Goal: Task Accomplishment & Management: Manage account settings

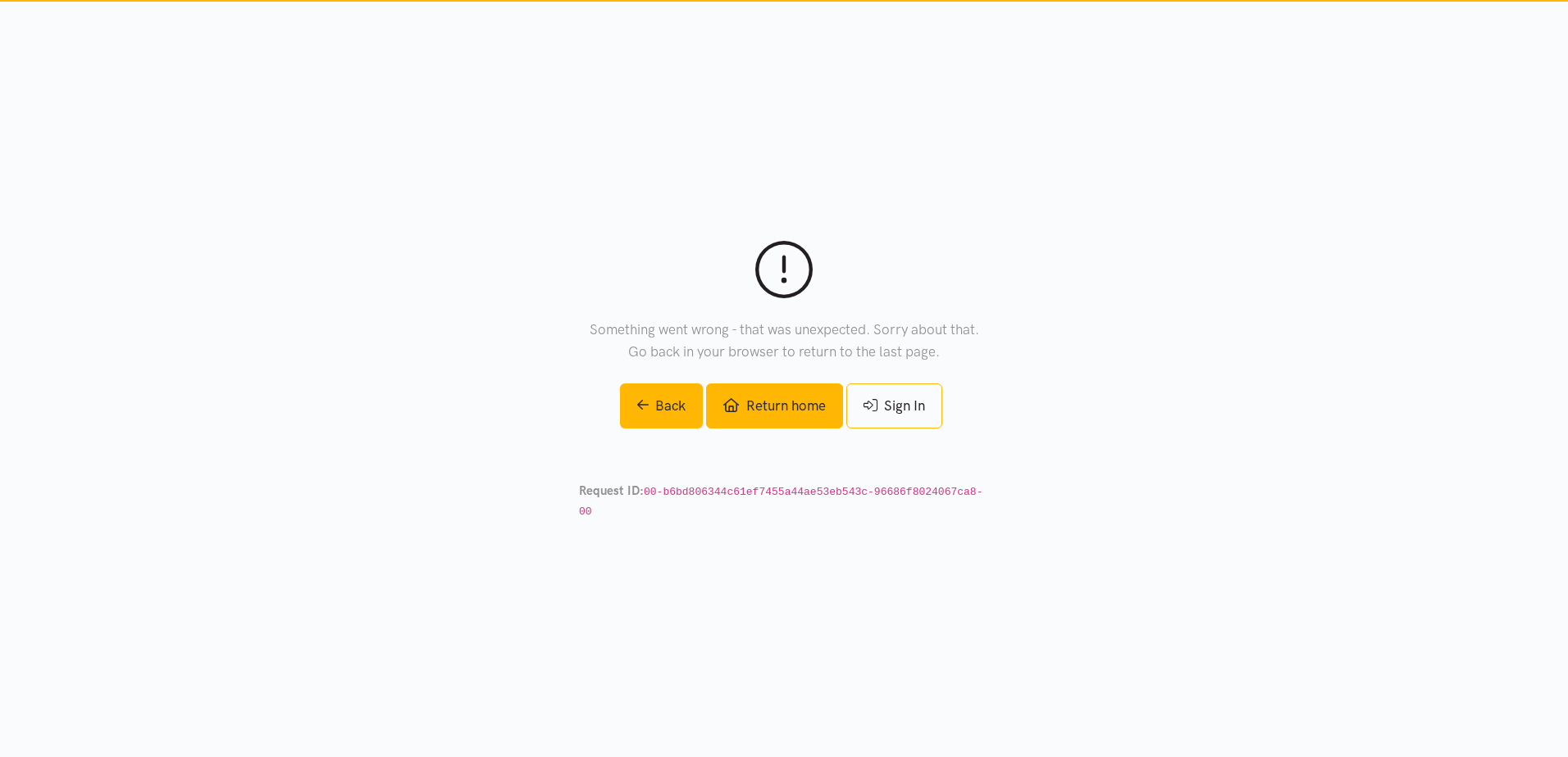
click at [776, 422] on link "Return home" at bounding box center [774, 406] width 136 height 45
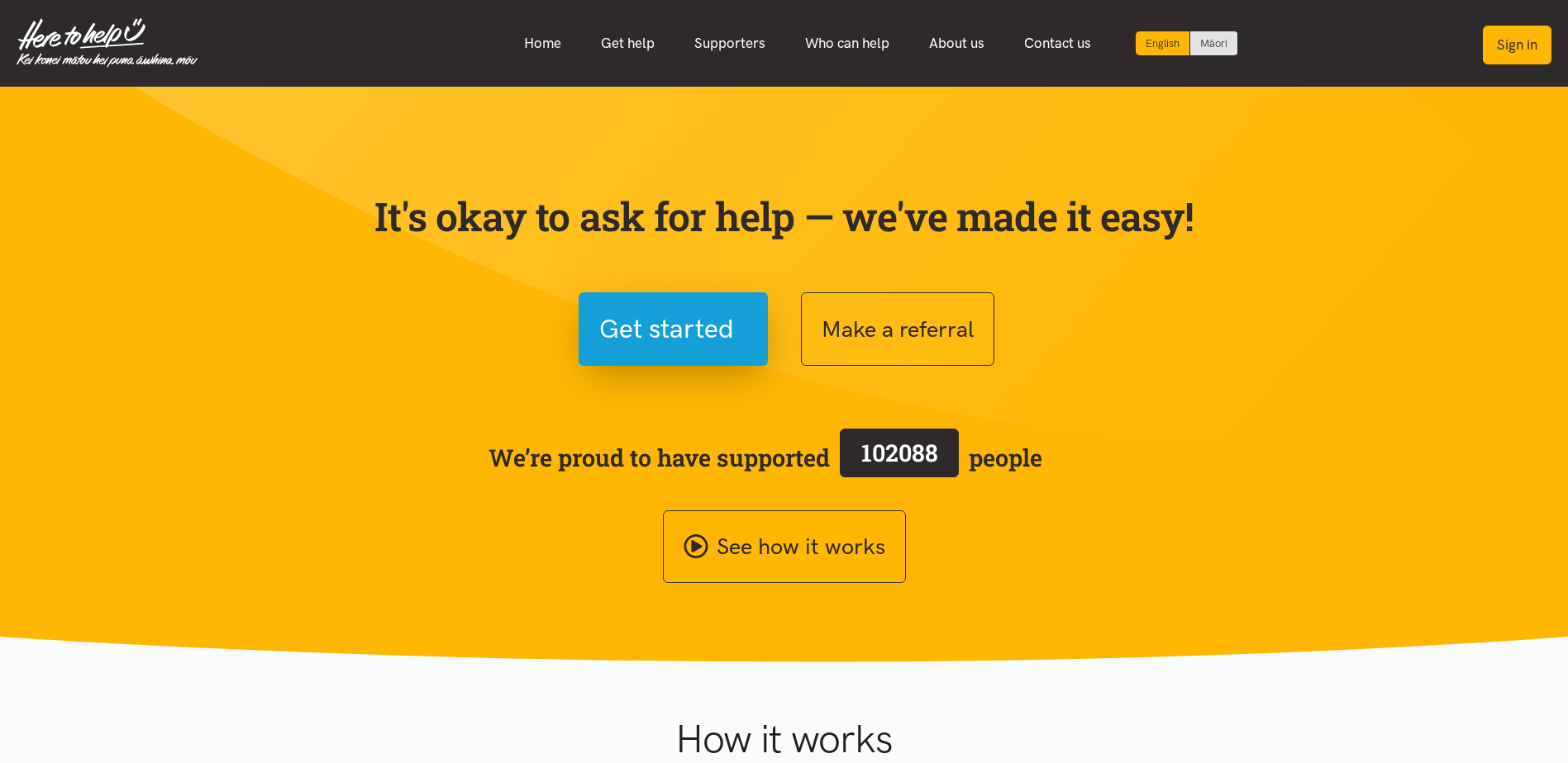
click at [1523, 49] on button "Sign in" at bounding box center [1518, 45] width 69 height 39
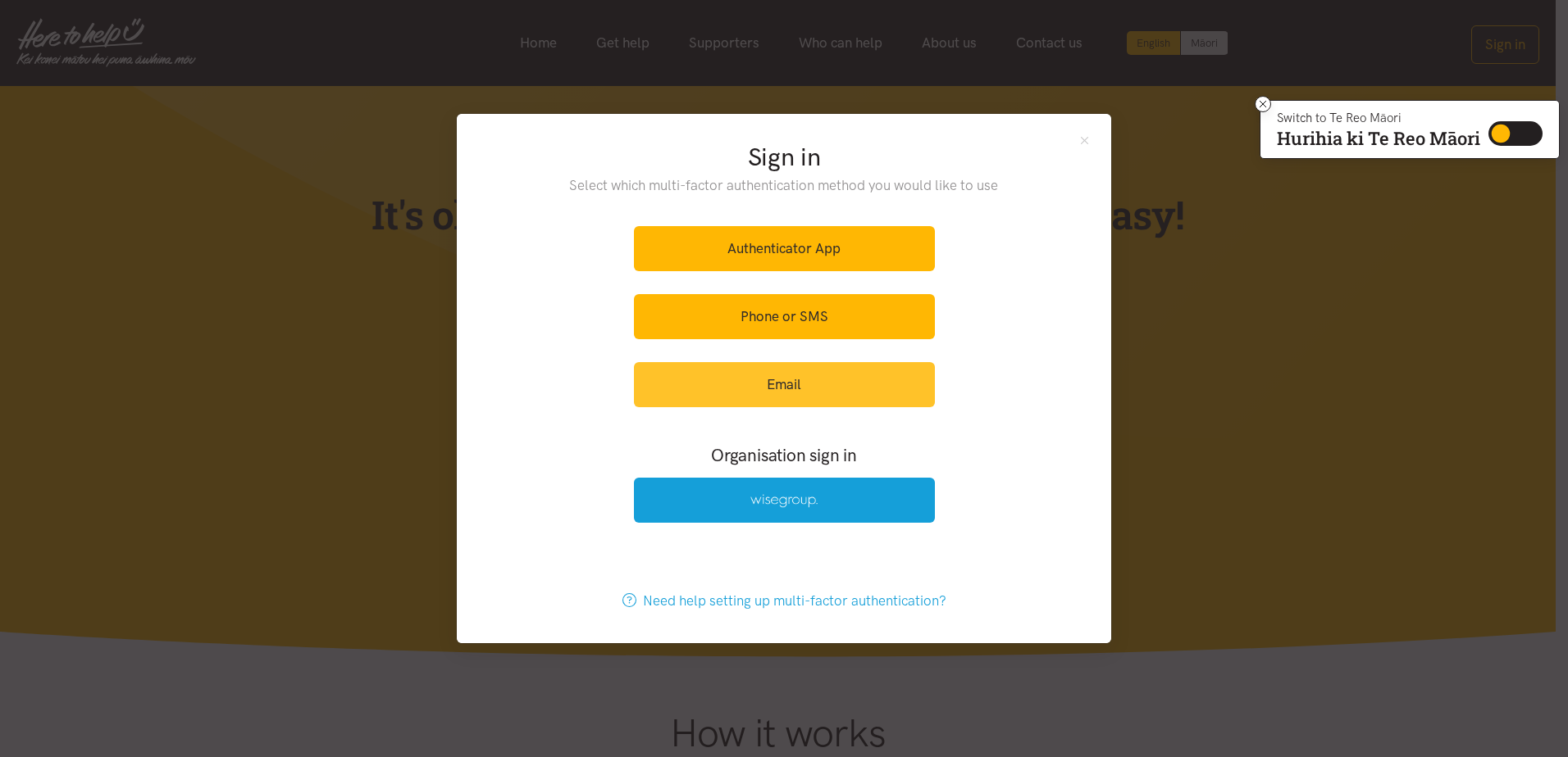
click at [781, 385] on link "Email" at bounding box center [784, 385] width 301 height 45
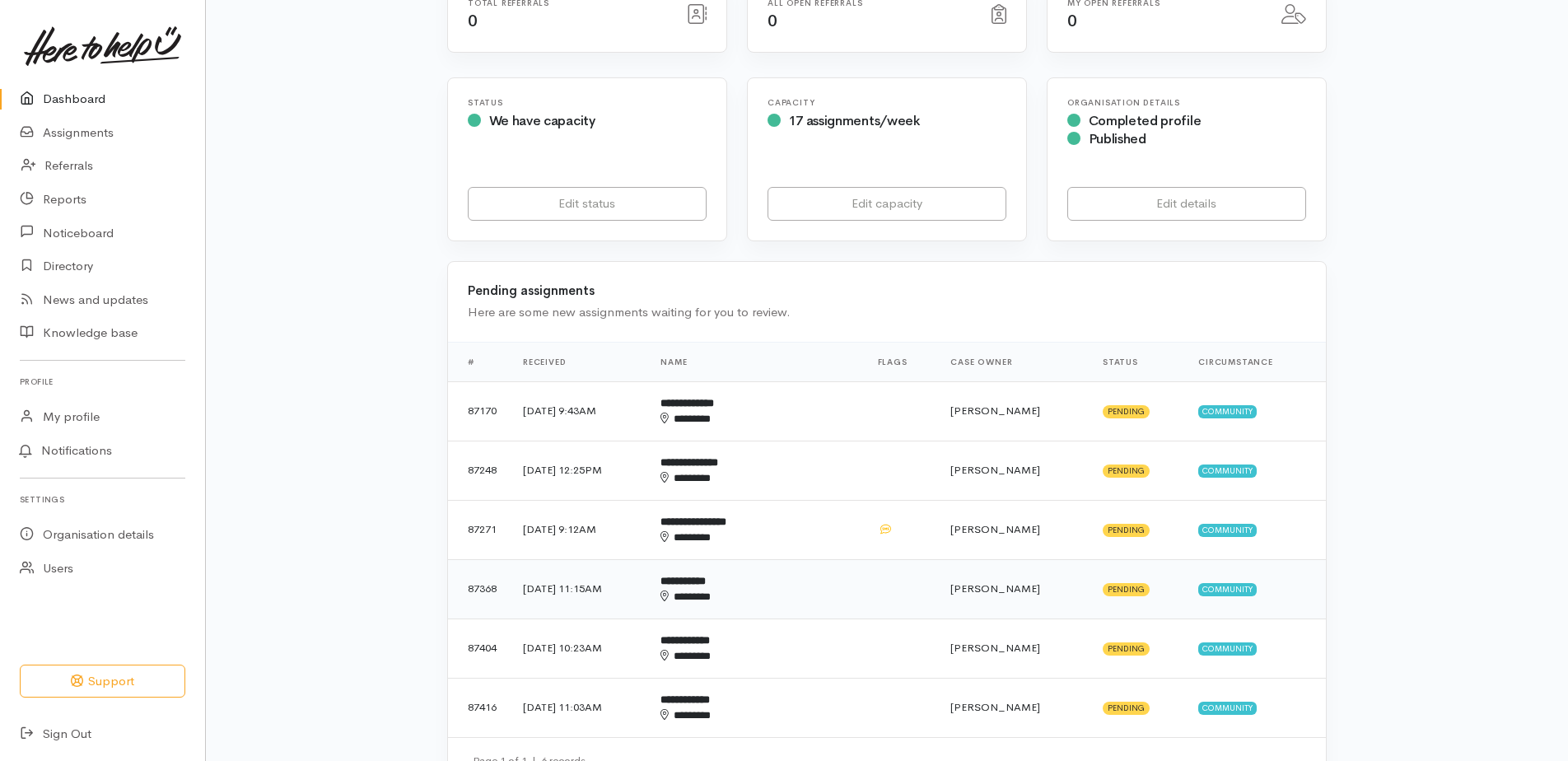
scroll to position [248, 0]
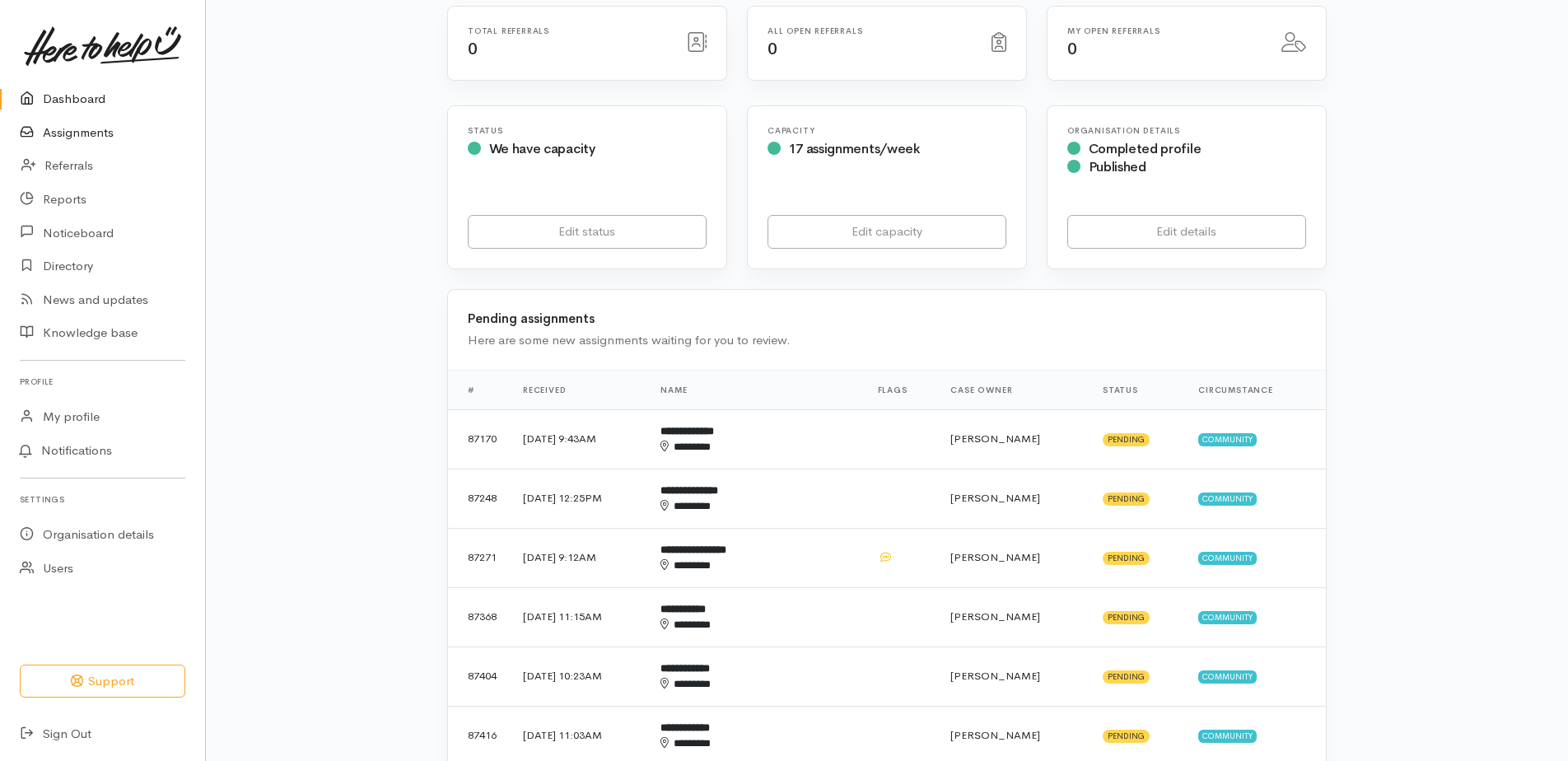
click at [64, 132] on link "Assignments" at bounding box center [102, 133] width 205 height 34
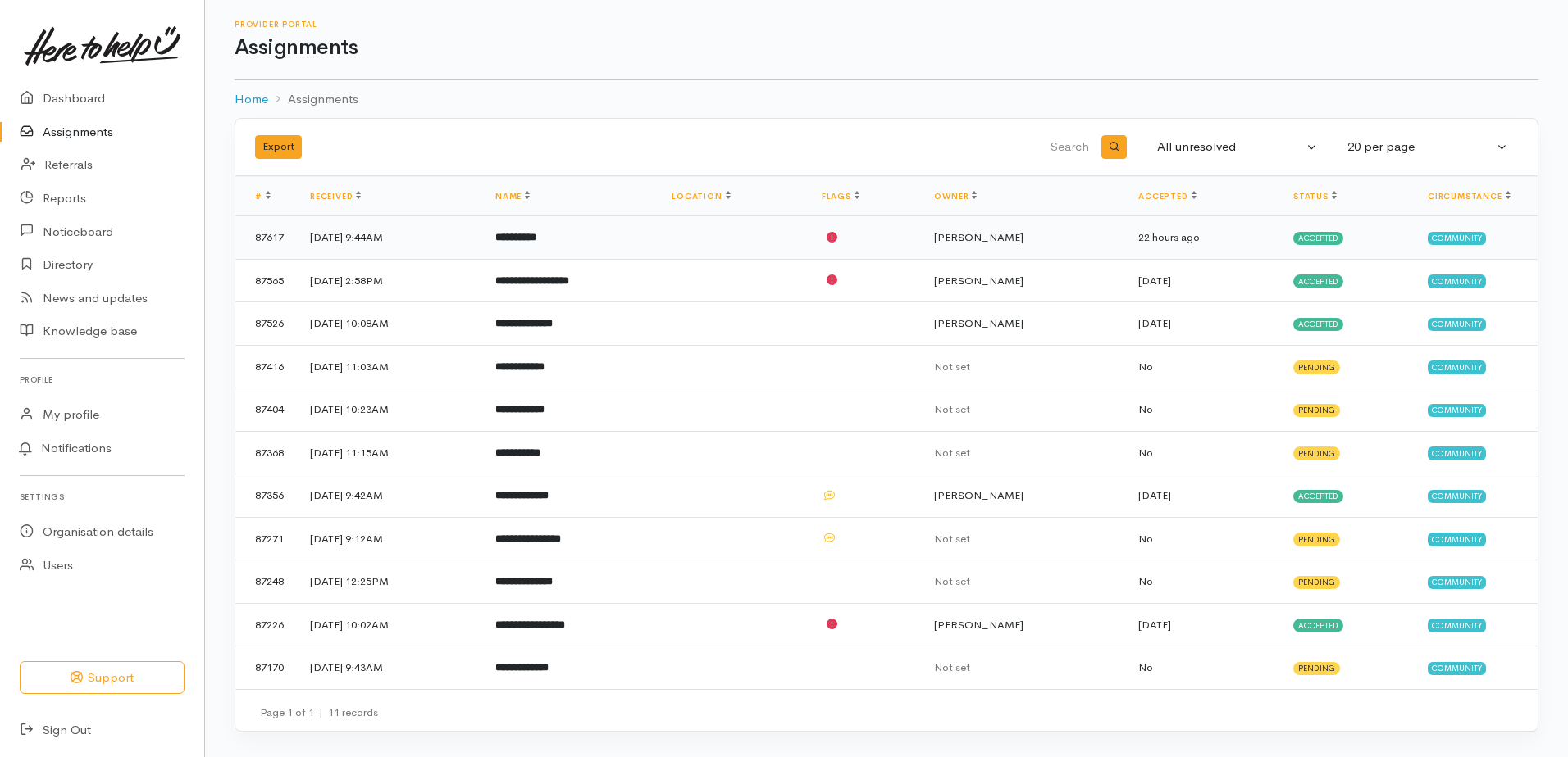
click at [536, 240] on b "**********" at bounding box center [515, 237] width 41 height 11
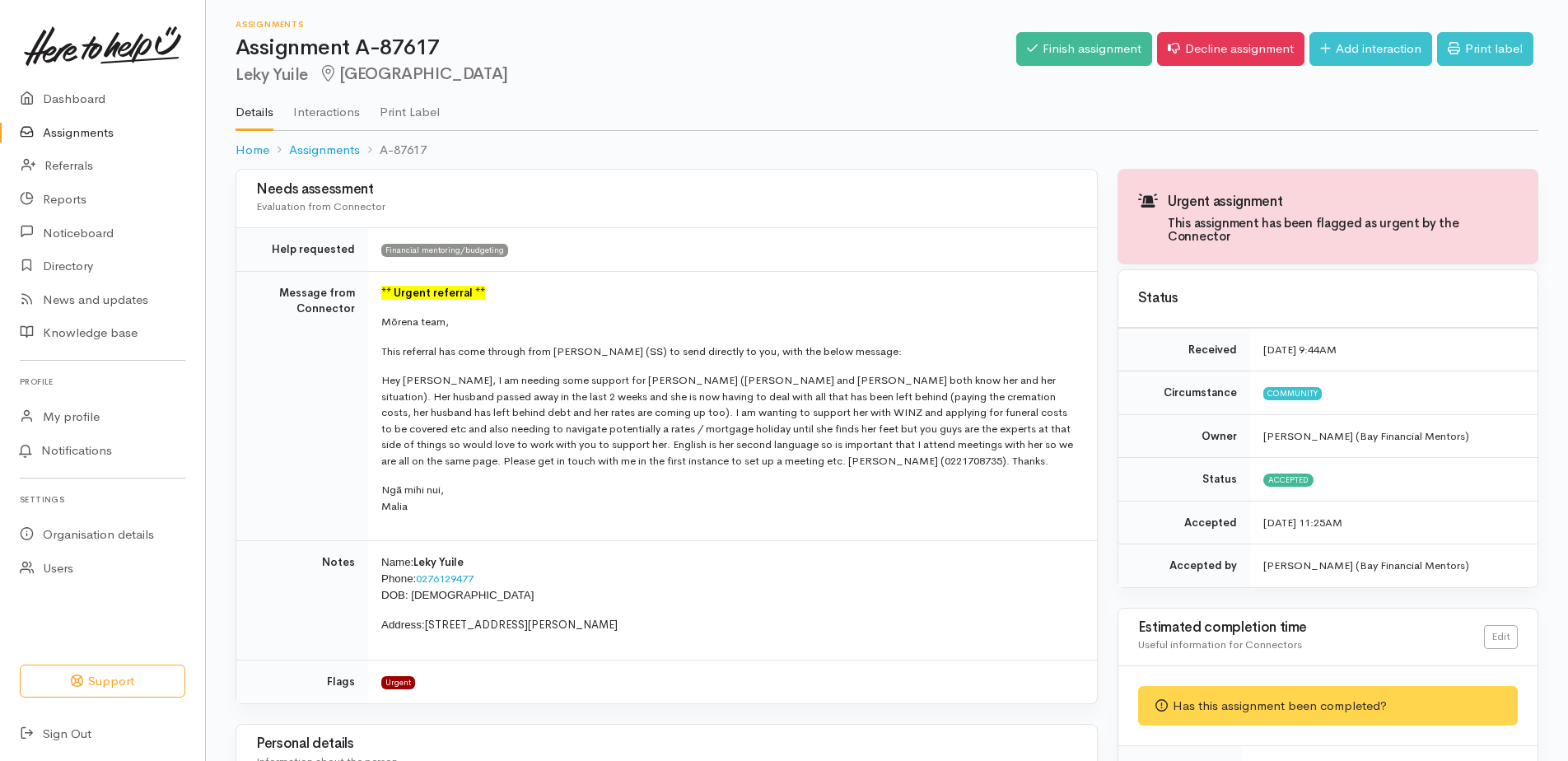
drag, startPoint x: 373, startPoint y: 289, endPoint x: 615, endPoint y: 624, distance: 413.3
click at [615, 624] on tbody "Help requested Financial mentoring/budgeting Message from Connector ** Urgent r…" at bounding box center [667, 466] width 860 height 476
drag, startPoint x: 615, startPoint y: 624, endPoint x: 607, endPoint y: 628, distance: 8.9
copy tbody "** Urgent referral ** Mōrena team, This referral has come through from Melissa …"
click at [984, 271] on td "** Urgent referral ** Mōrena team, This referral has come through from Melissa …" at bounding box center [732, 406] width 729 height 270
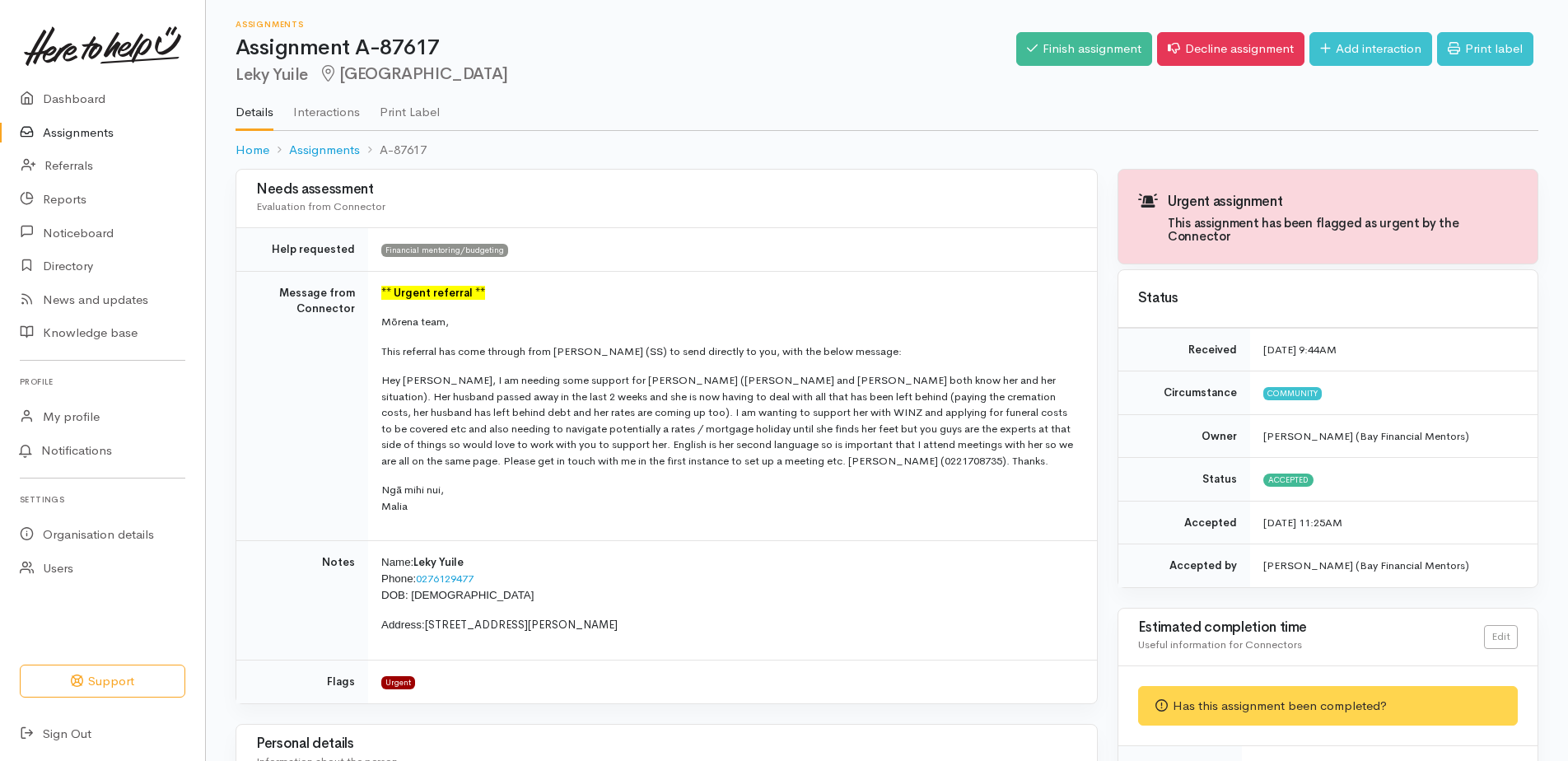
click at [569, 239] on td "Financial mentoring/budgeting" at bounding box center [732, 250] width 729 height 44
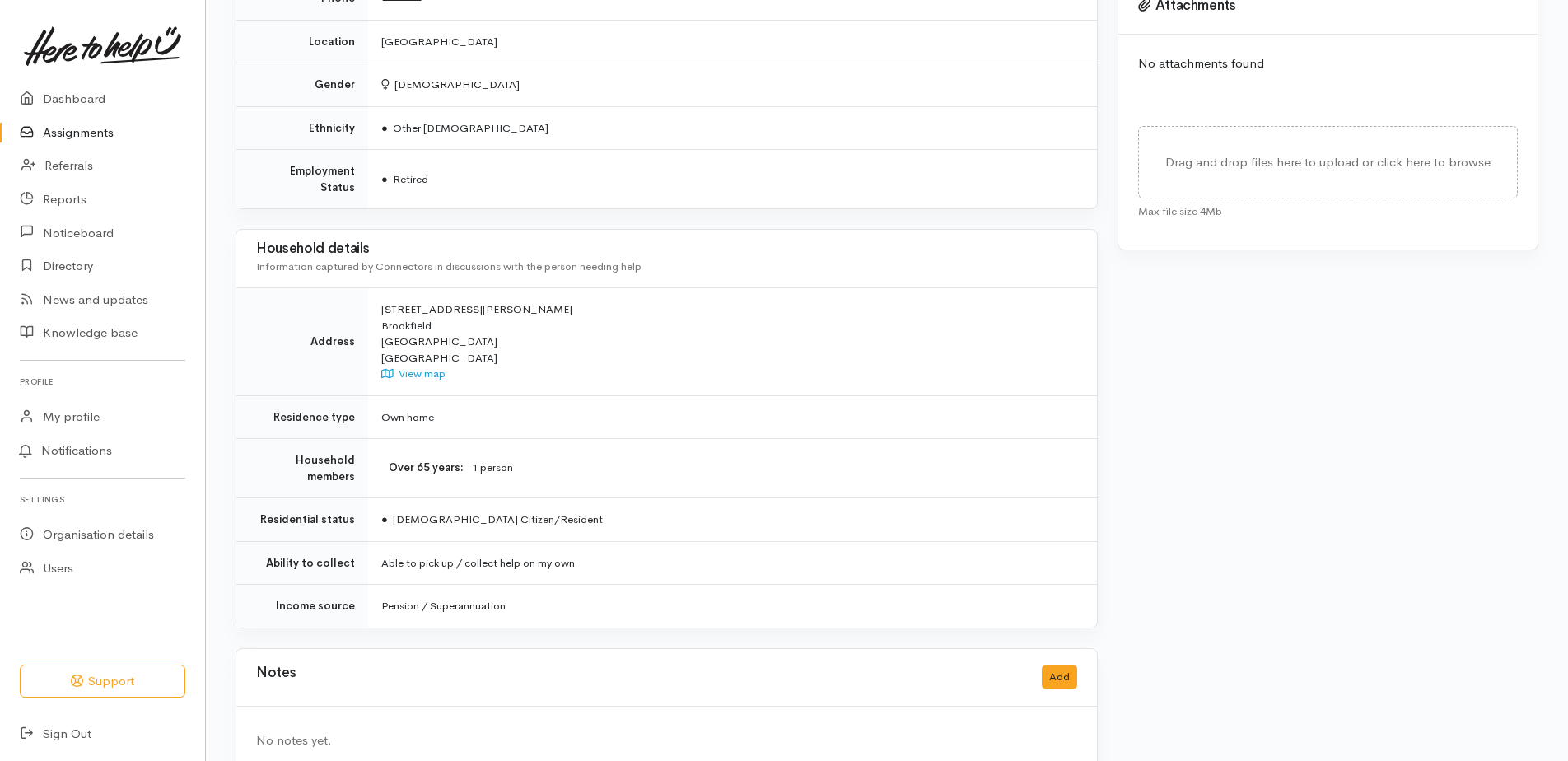
scroll to position [868, 0]
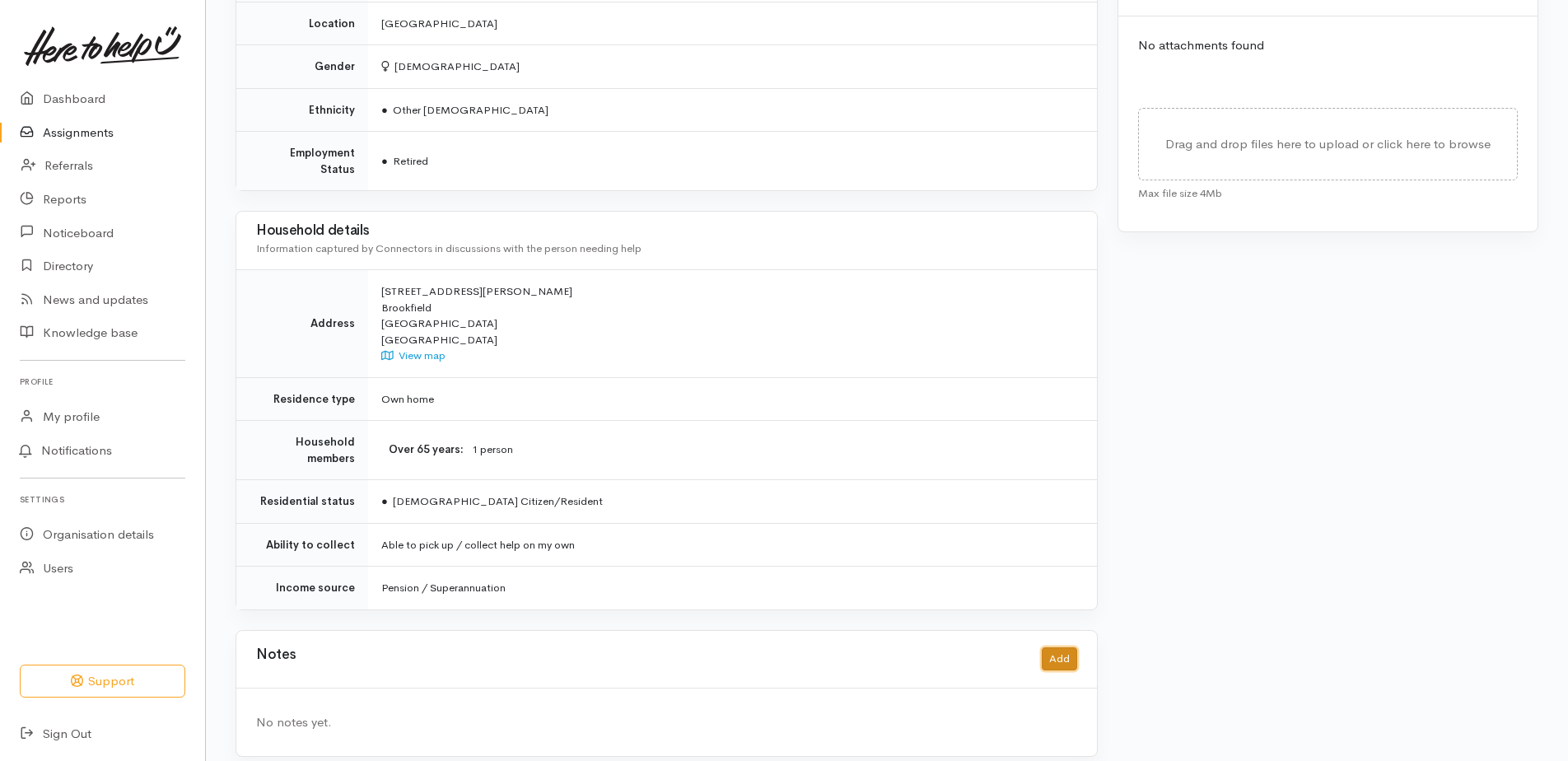
click at [1061, 648] on button "Add" at bounding box center [1059, 659] width 35 height 23
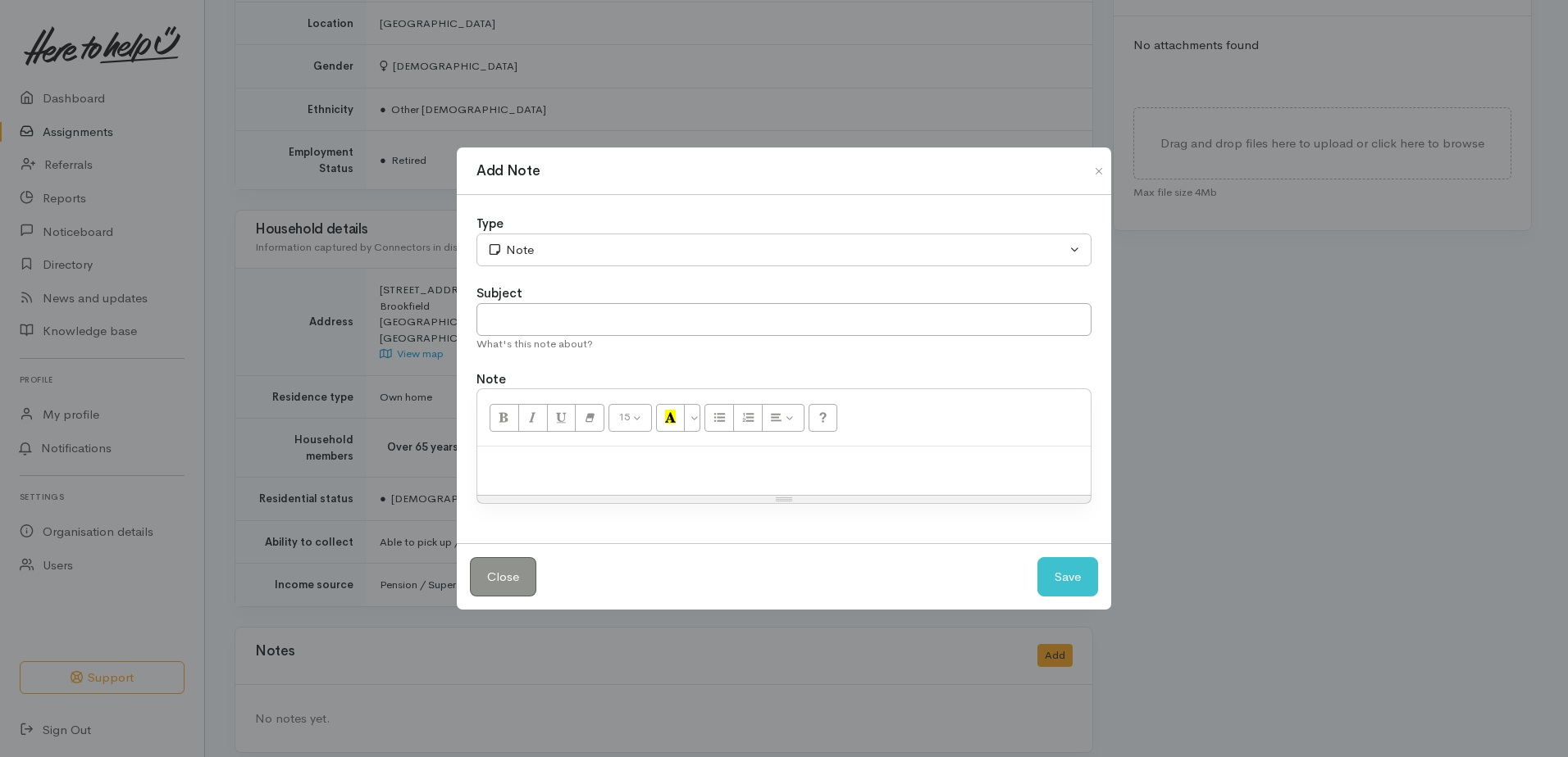
click at [549, 466] on p at bounding box center [783, 464] width 597 height 19
click at [1075, 582] on button "Save" at bounding box center [1067, 578] width 61 height 40
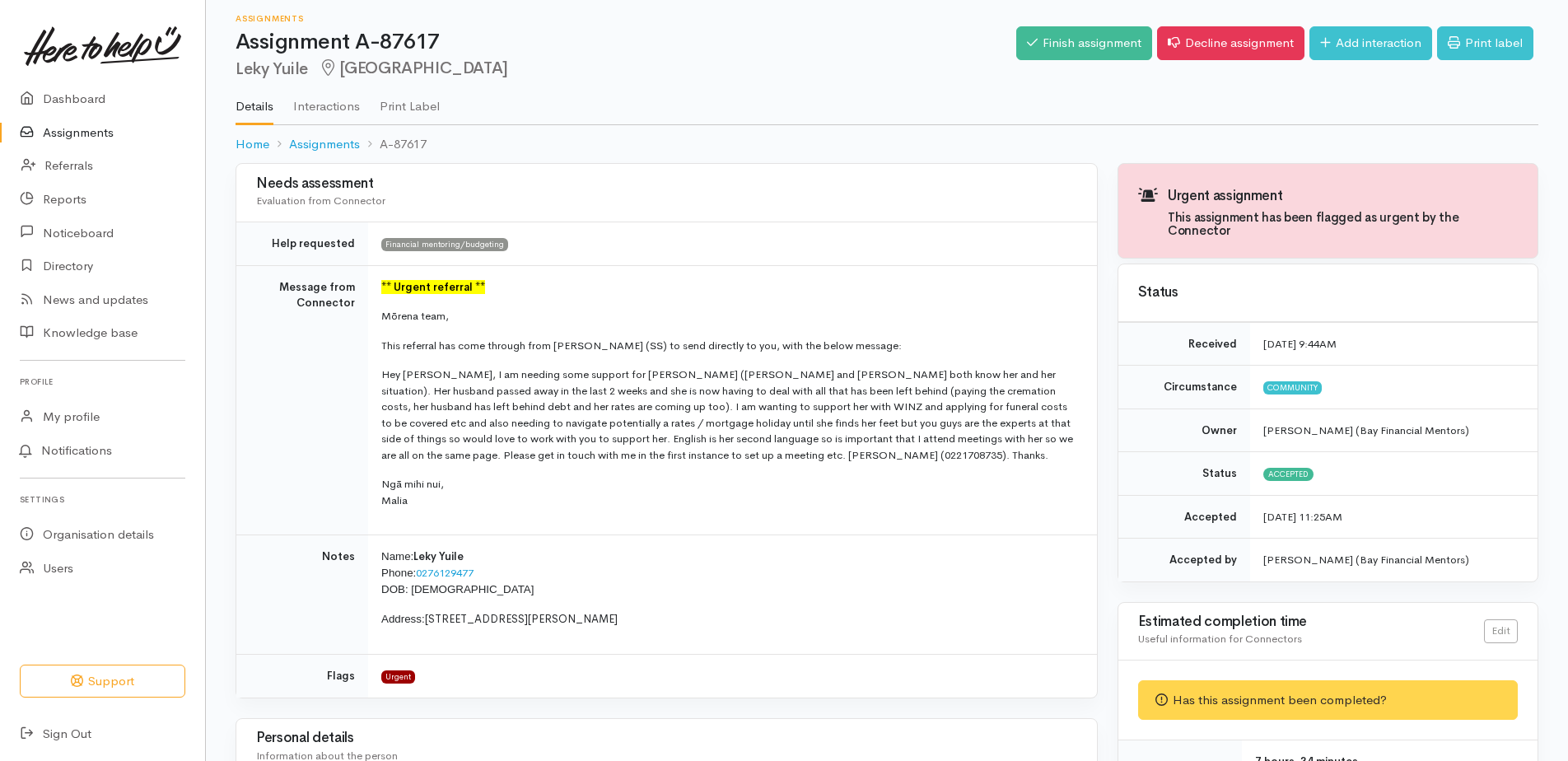
scroll to position [0, 0]
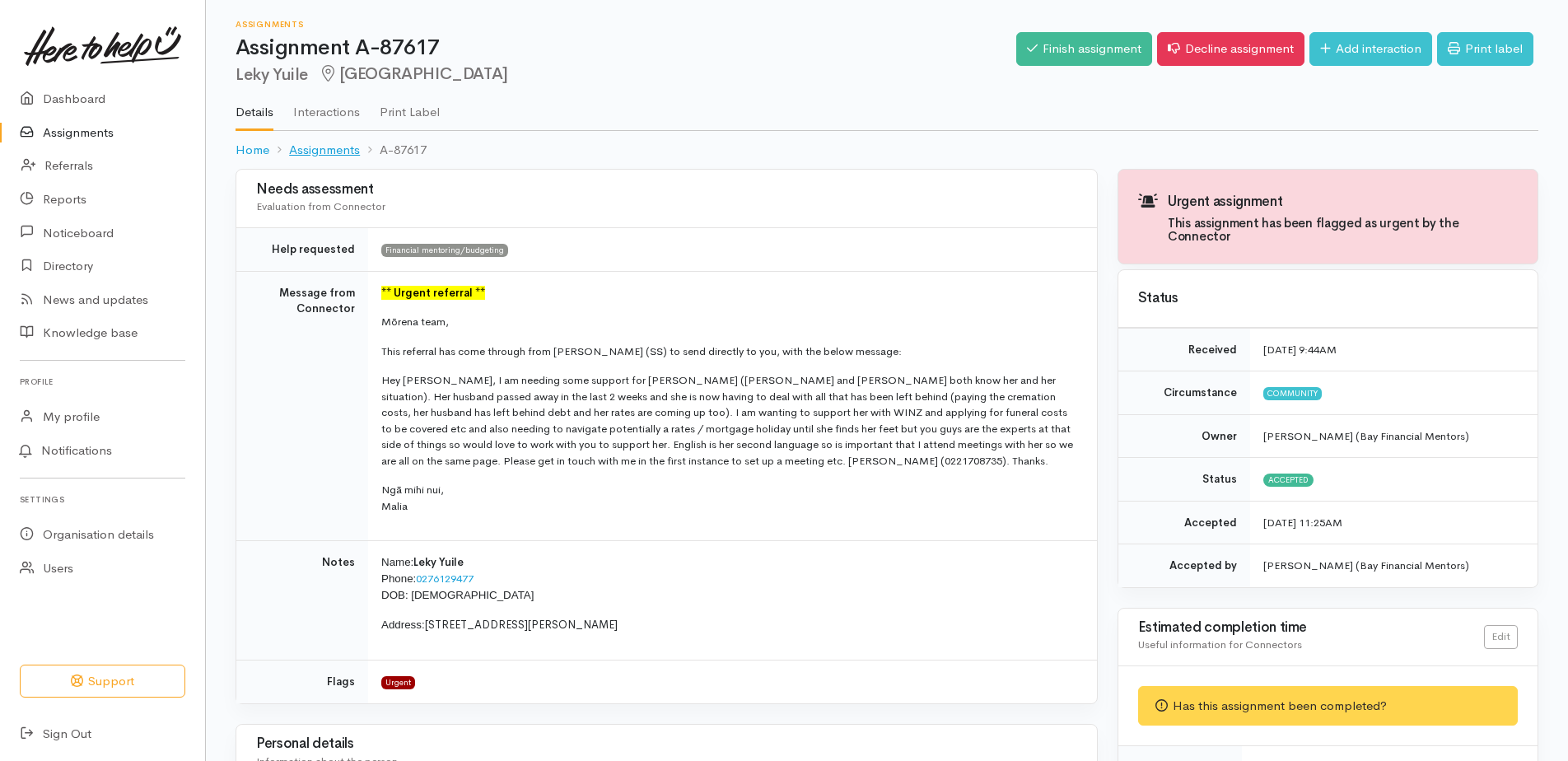
click at [308, 148] on link "Assignments" at bounding box center [325, 150] width 70 height 19
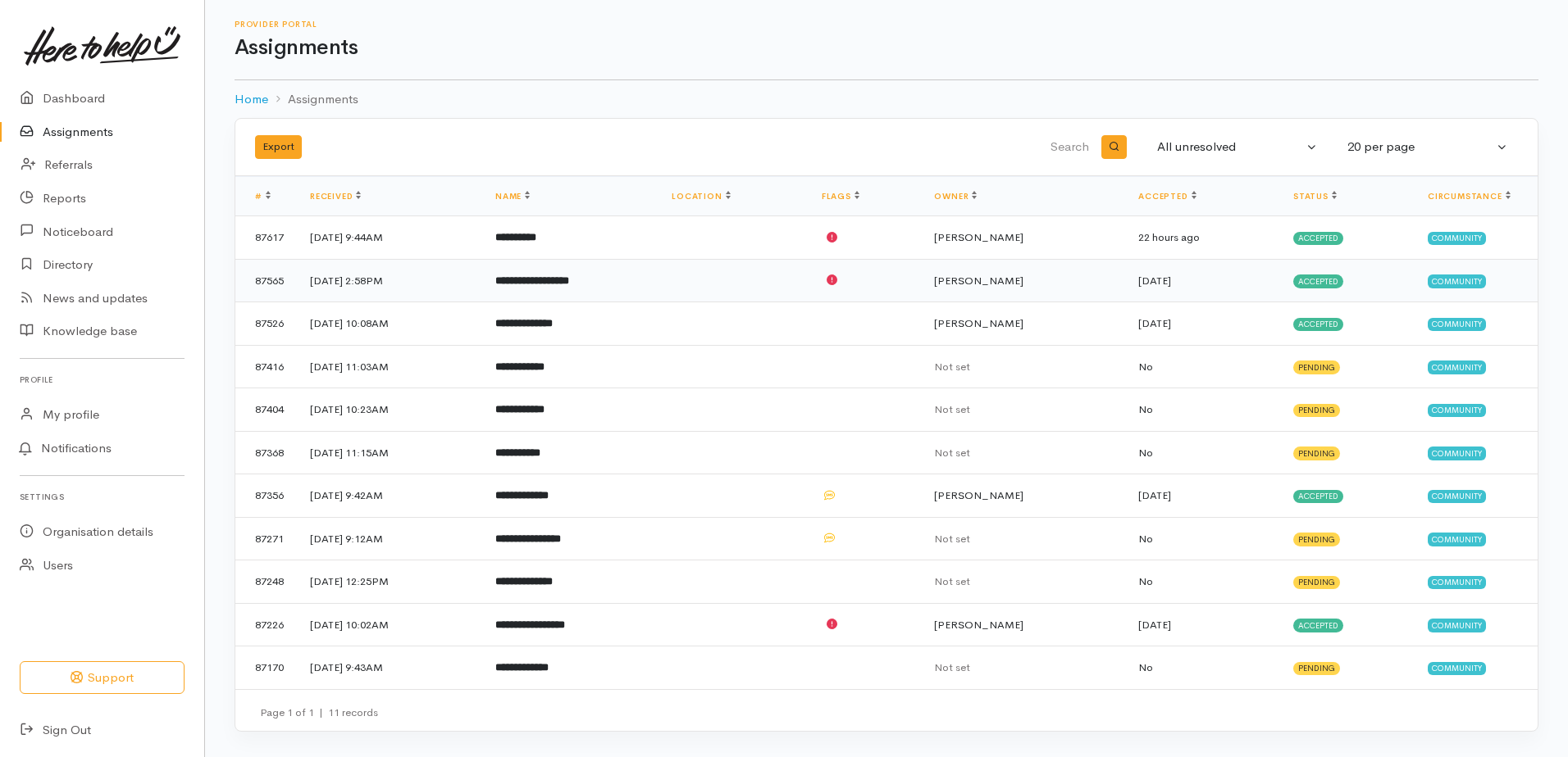
click at [569, 282] on b "**********" at bounding box center [532, 280] width 73 height 11
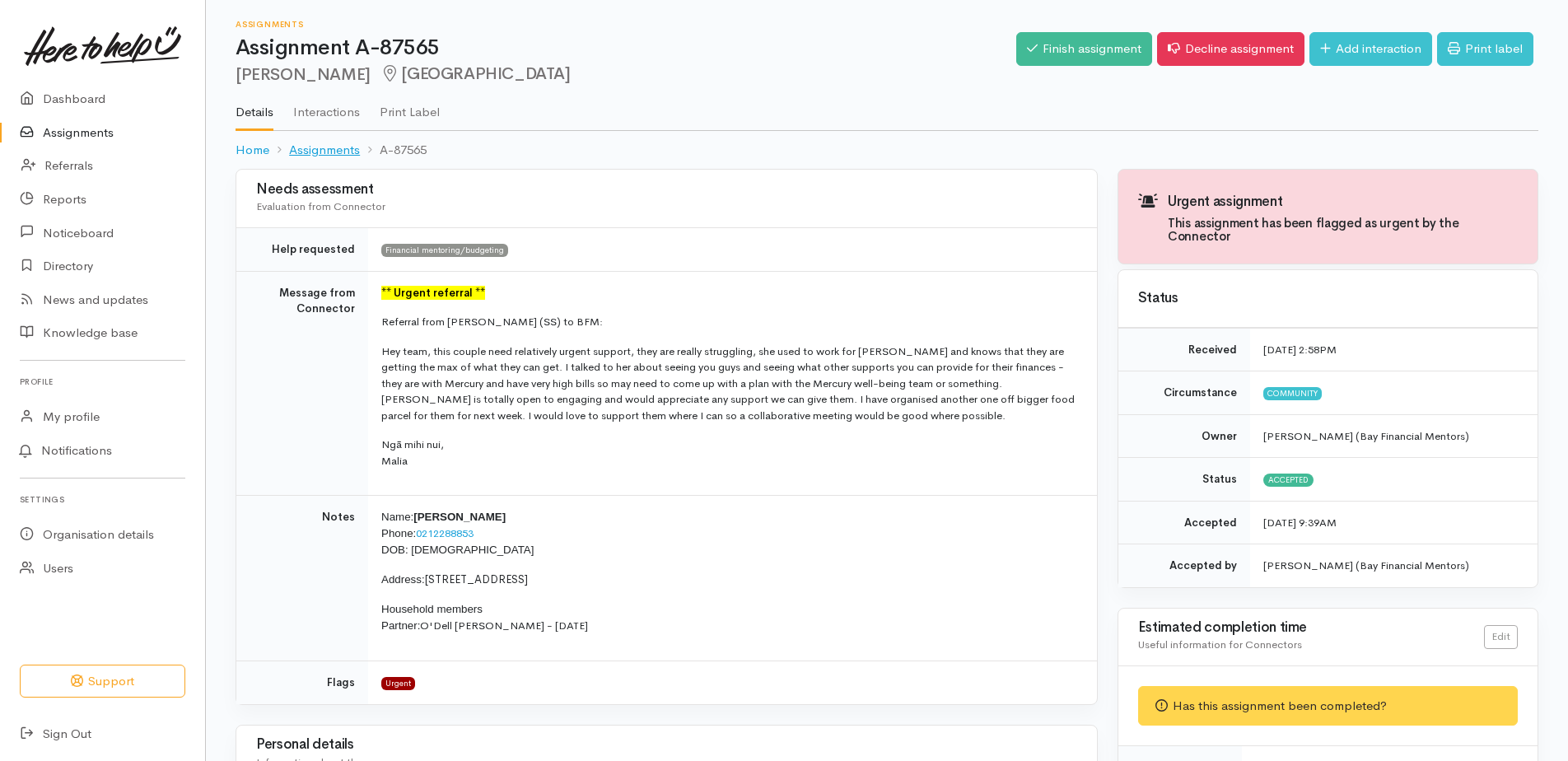
click at [330, 155] on link "Assignments" at bounding box center [325, 150] width 70 height 19
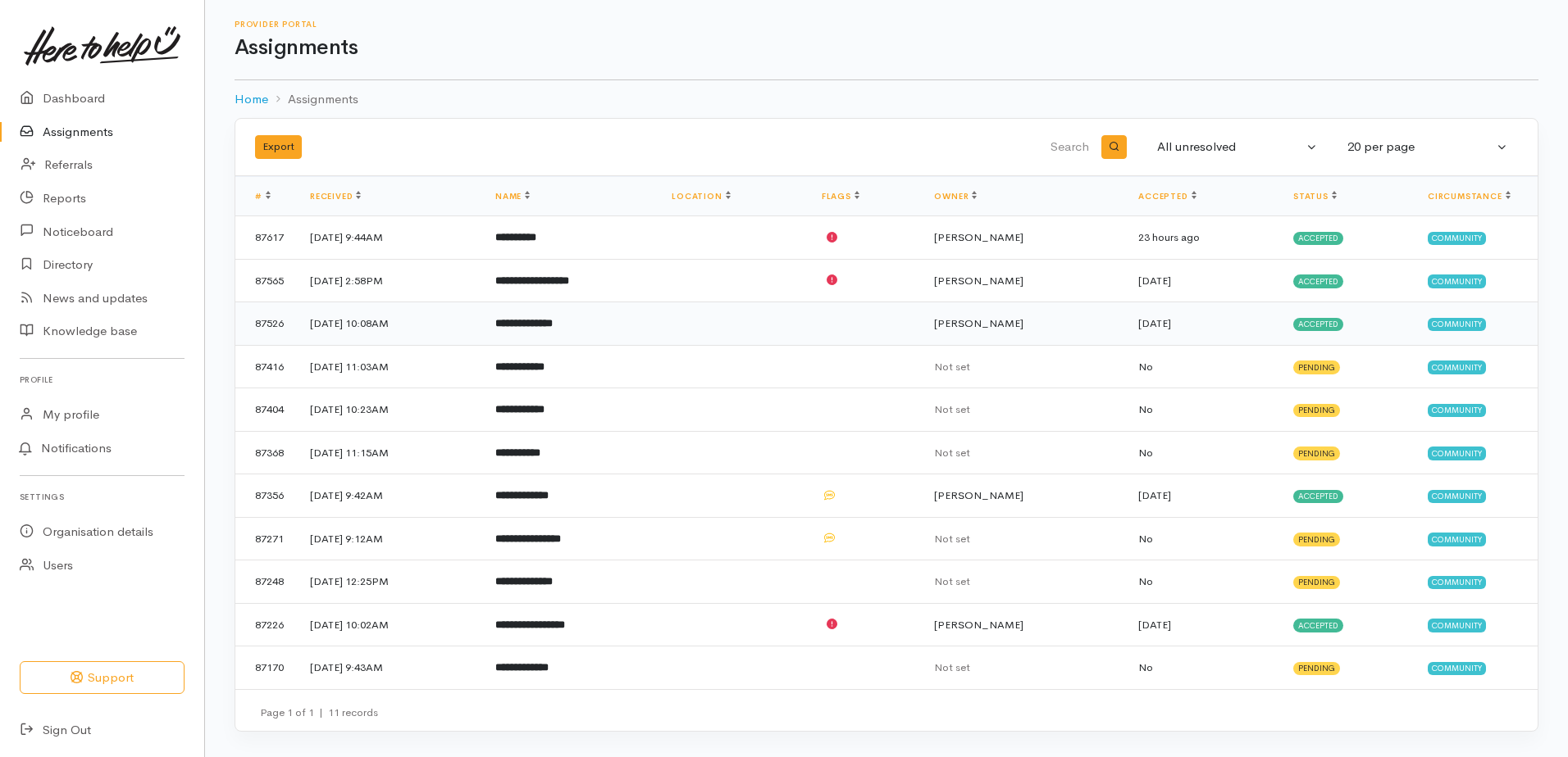
click at [553, 323] on b "**********" at bounding box center [524, 323] width 58 height 11
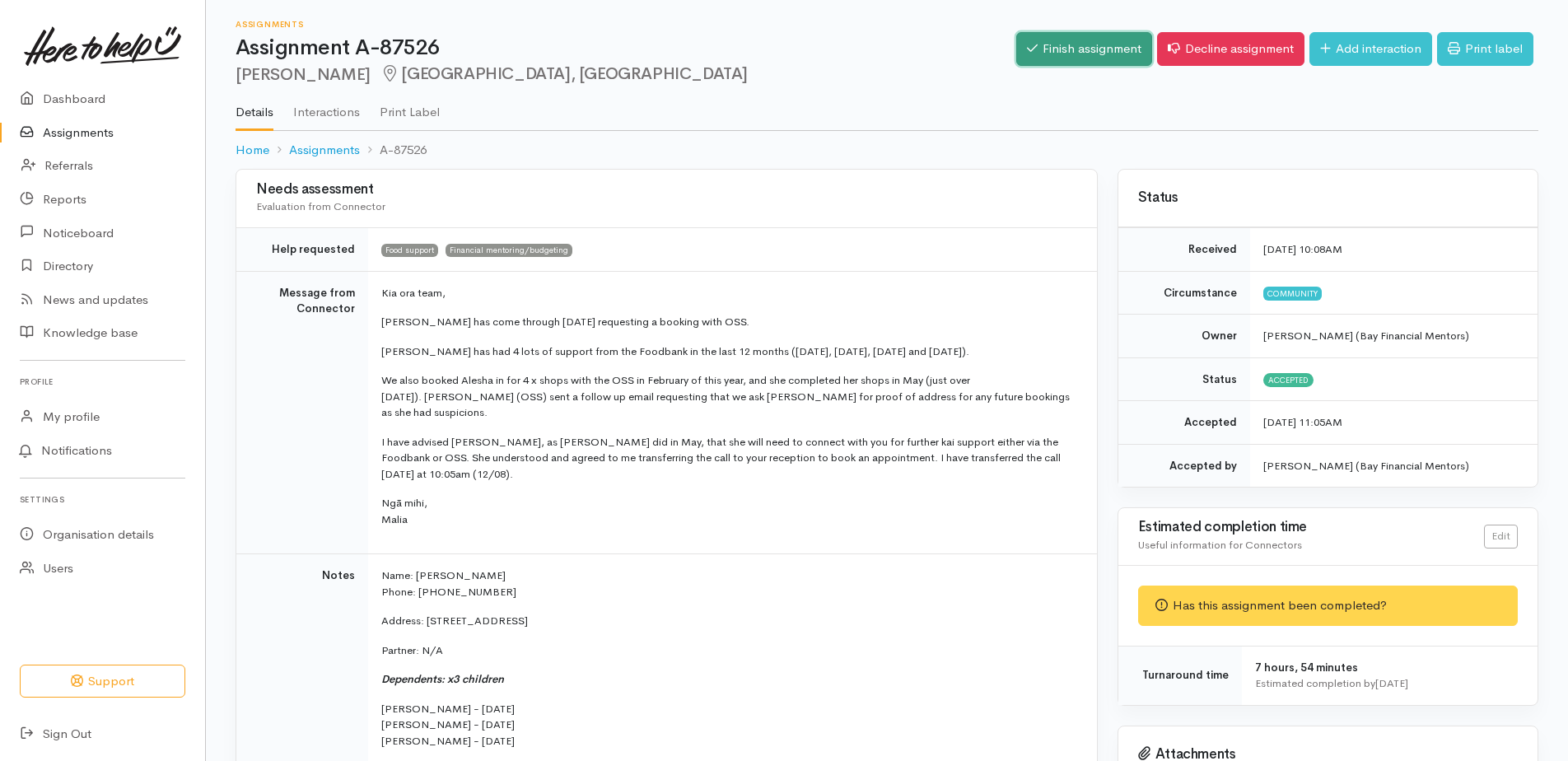
click at [1082, 48] on link "Finish assignment" at bounding box center [1084, 49] width 136 height 34
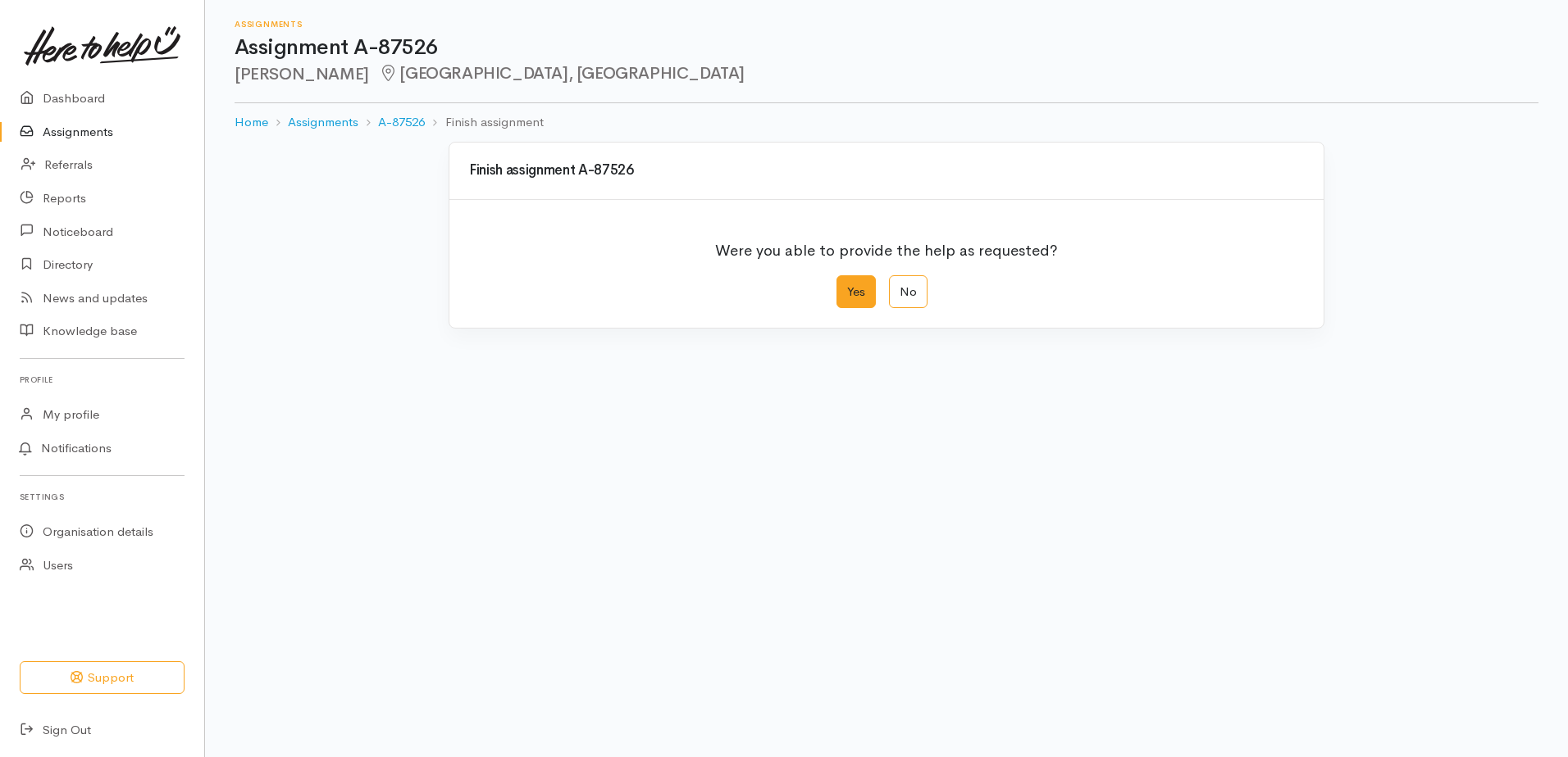
click at [852, 295] on label "Yes" at bounding box center [856, 292] width 39 height 33
click at [847, 286] on input "Yes" at bounding box center [842, 280] width 11 height 11
radio input "true"
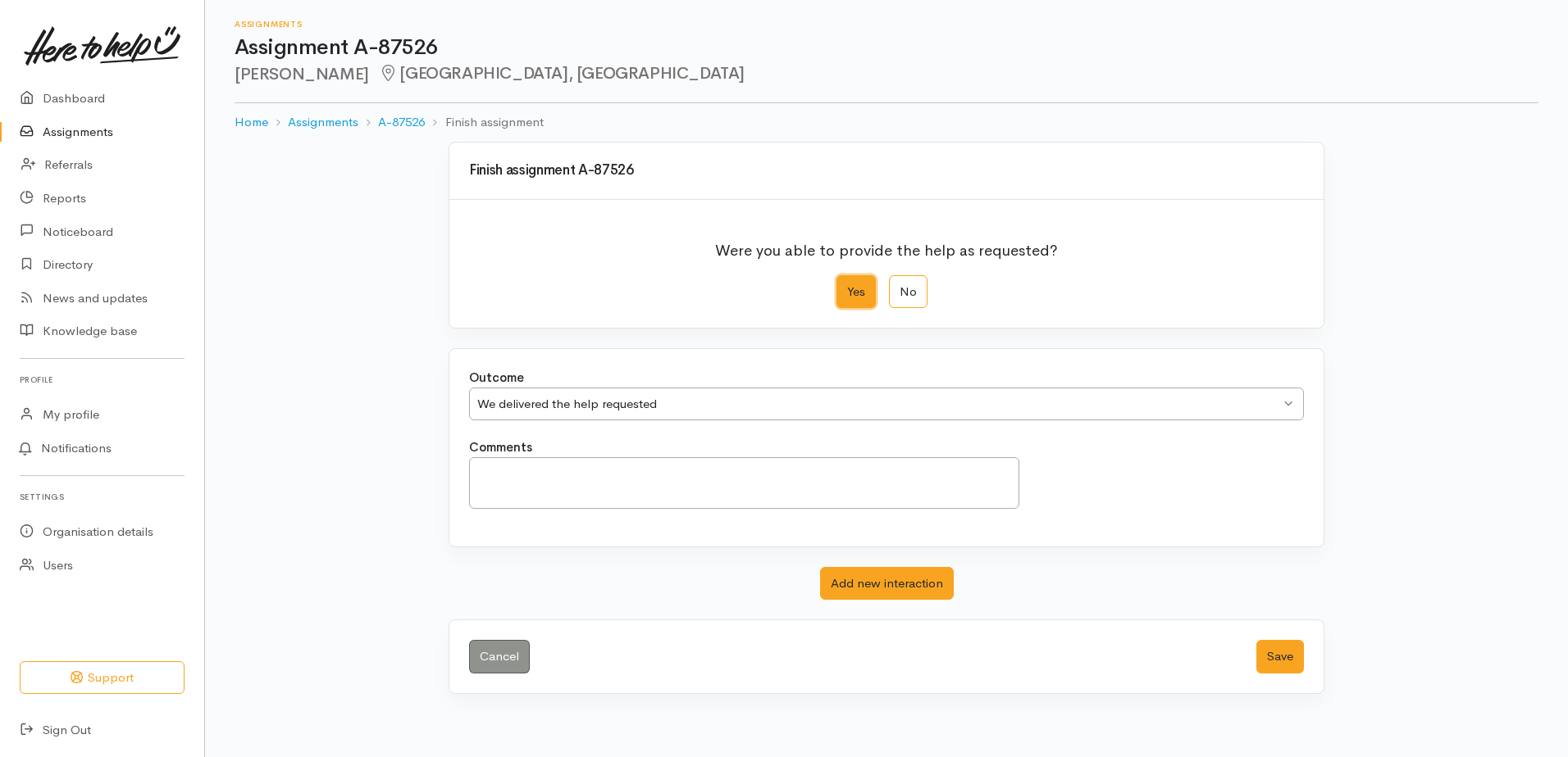
click at [1206, 406] on div "We delivered the help requested" at bounding box center [878, 404] width 802 height 19
click at [1285, 654] on button "Save" at bounding box center [1280, 657] width 48 height 33
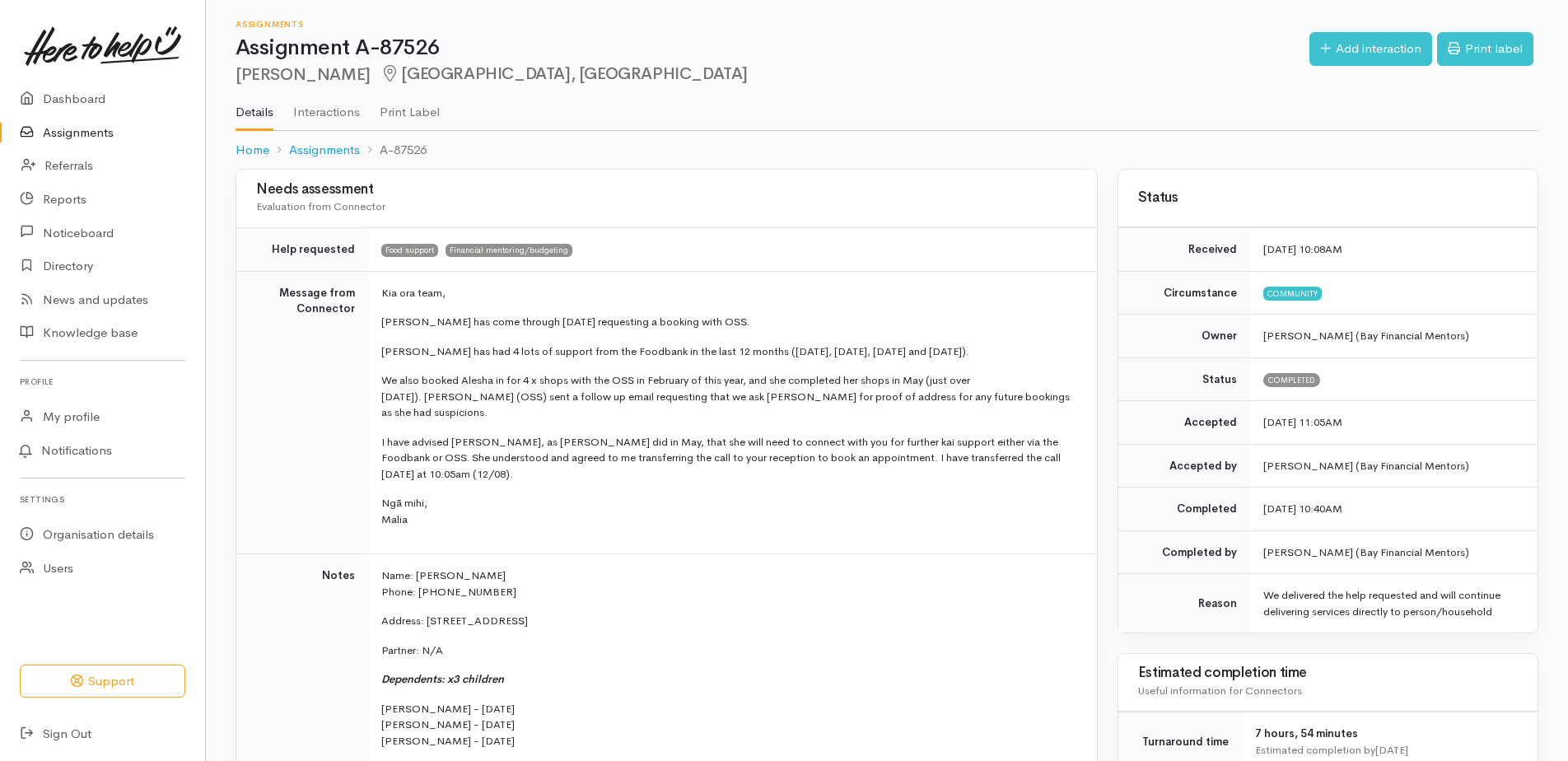
drag, startPoint x: 434, startPoint y: 516, endPoint x: 376, endPoint y: 288, distance: 235.3
click at [376, 288] on td "Kia ora team, Alesha has come through today requesting a booking with OSS. Ales…" at bounding box center [732, 413] width 729 height 284
drag, startPoint x: 376, startPoint y: 288, endPoint x: 388, endPoint y: 303, distance: 19.2
copy td "Kia ora team, Alesha has come through today requesting a booking with OSS. Ales…"
click at [706, 285] on p "Kia ora team," at bounding box center [729, 294] width 696 height 17
